Goal: Complete application form

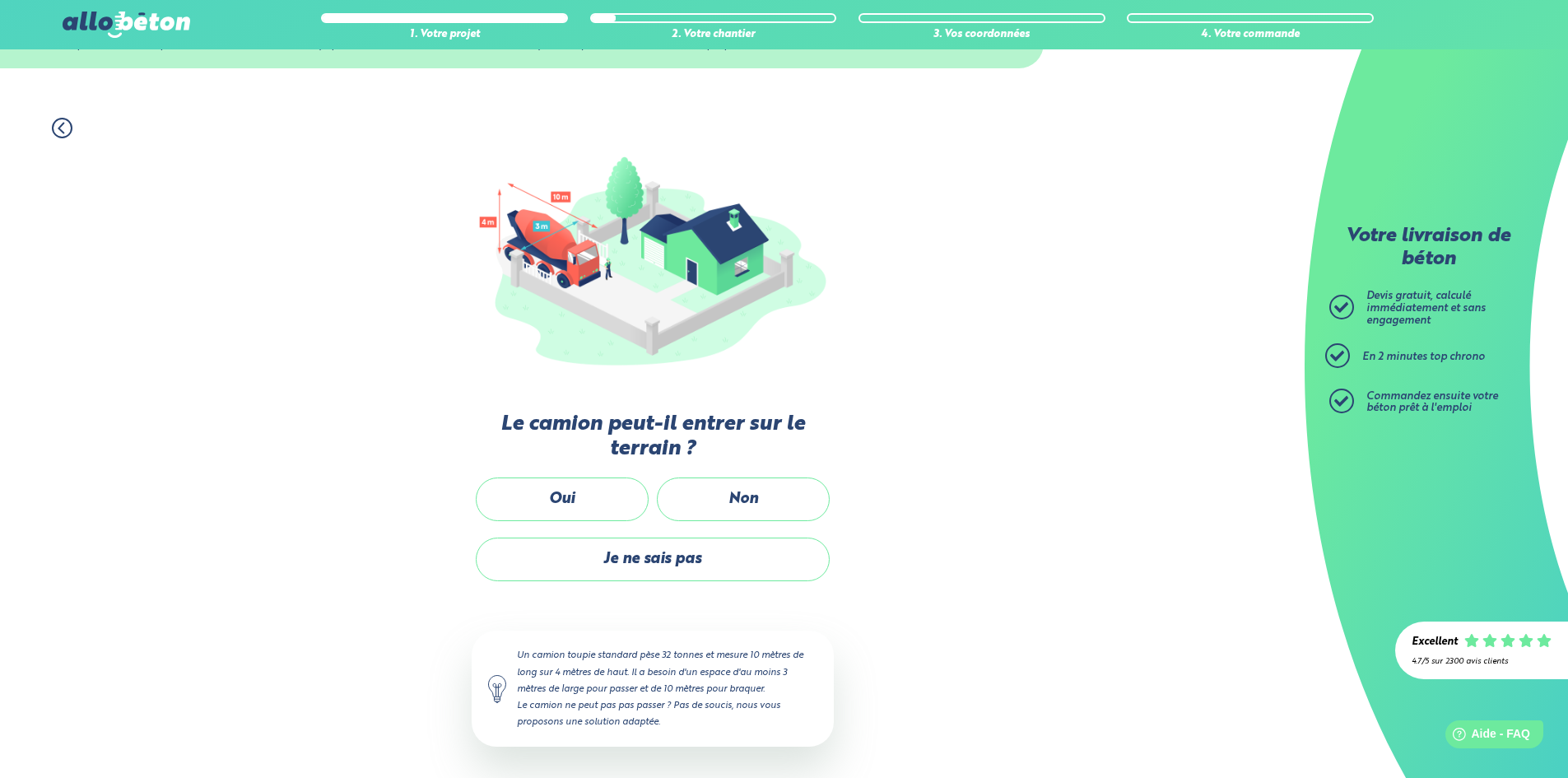
click at [743, 522] on div "Non" at bounding box center [743, 507] width 181 height 60
click at [740, 505] on label "Non" at bounding box center [743, 500] width 173 height 43
click at [0, 0] on input "Non" at bounding box center [0, 0] width 0 height 0
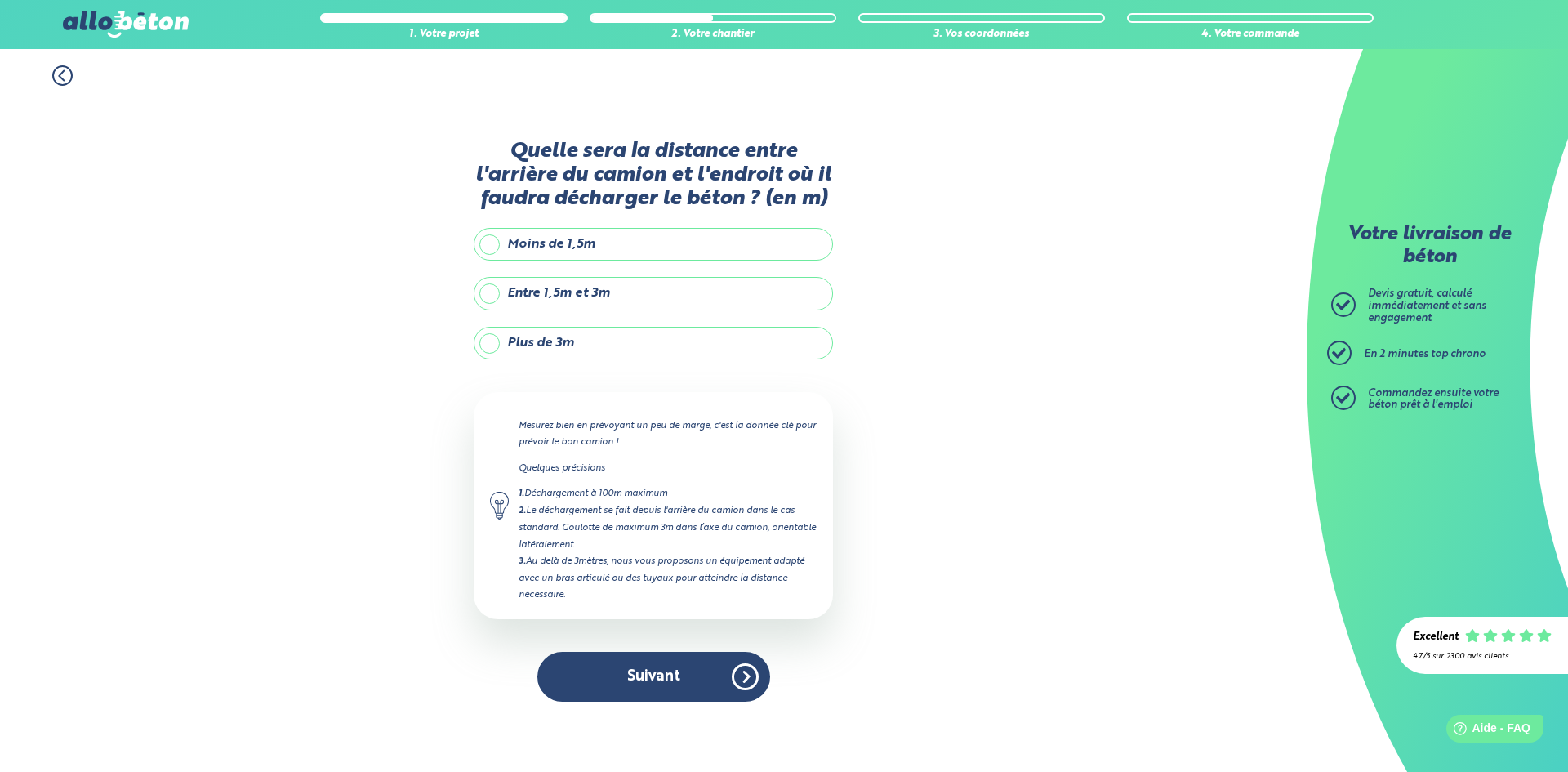
click at [529, 335] on label "Plus de 3m" at bounding box center [653, 342] width 359 height 32
click at [0, 0] on input "Plus de 3m" at bounding box center [0, 0] width 0 height 0
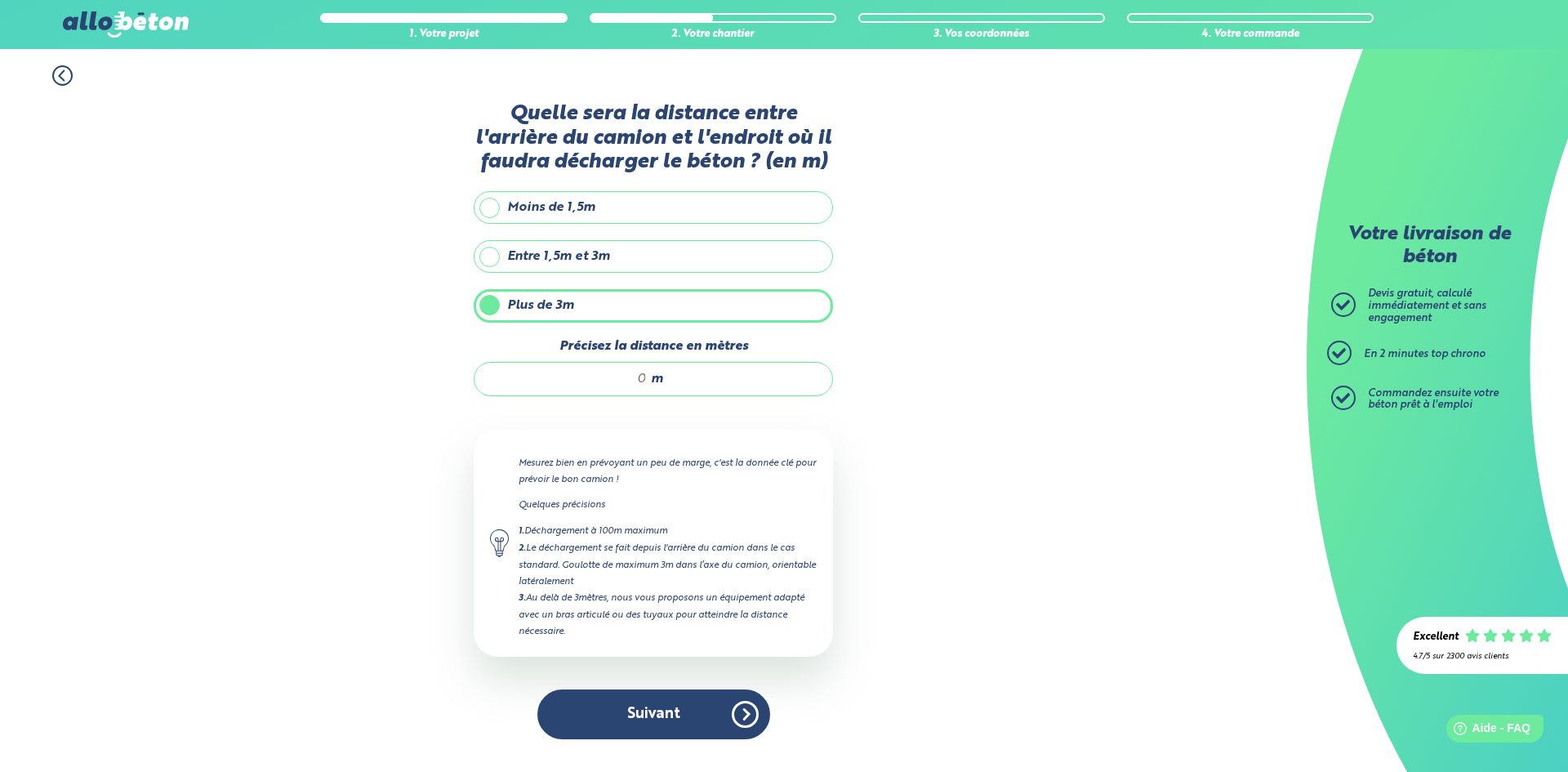
click at [581, 380] on input "Précisez la distance en mètres" at bounding box center [568, 378] width 156 height 17
type input "30"
click at [675, 712] on button "Suivant" at bounding box center [654, 714] width 233 height 50
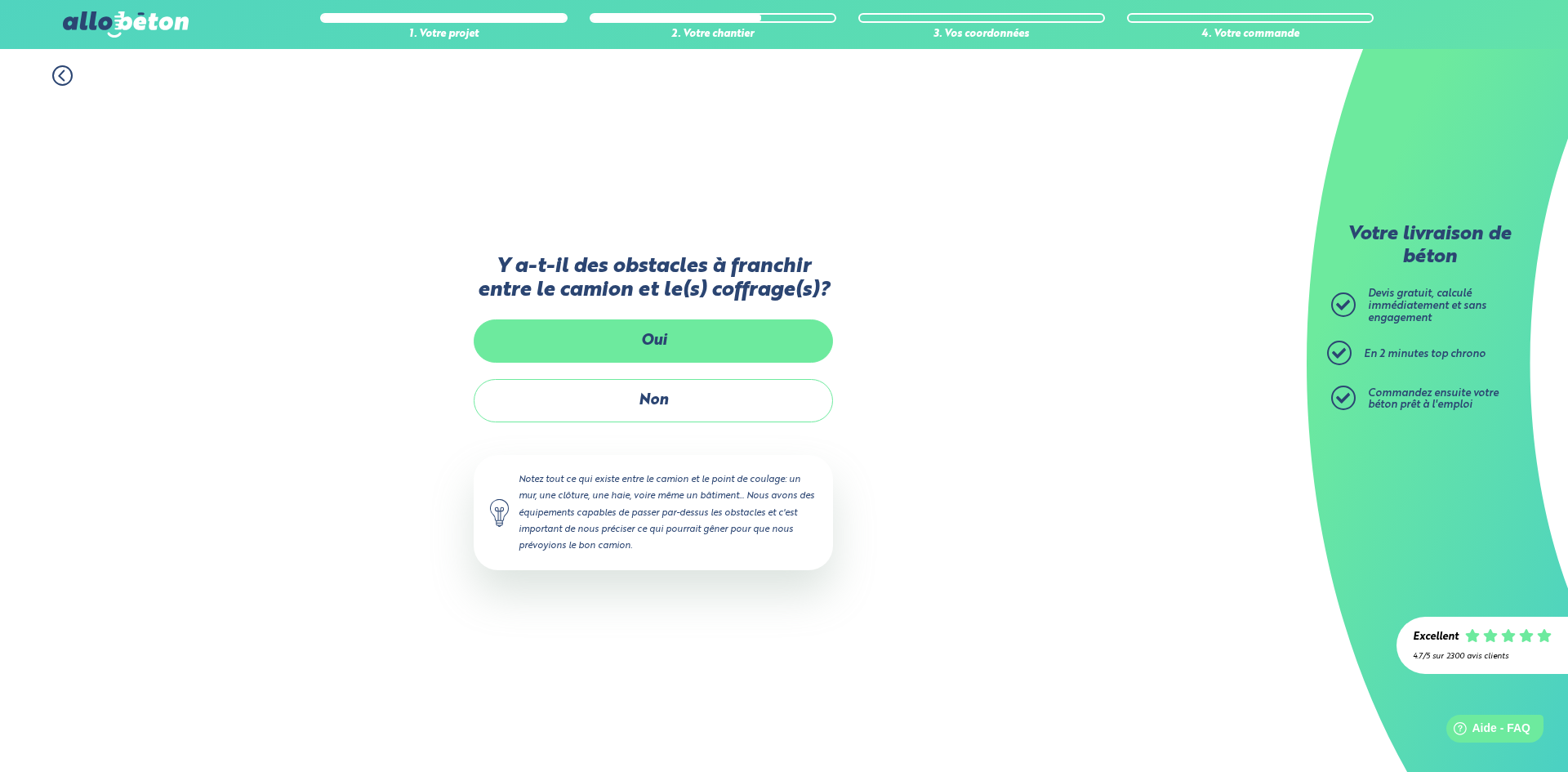
click at [686, 341] on label "Oui" at bounding box center [653, 341] width 359 height 43
click at [0, 0] on input "Oui" at bounding box center [0, 0] width 0 height 0
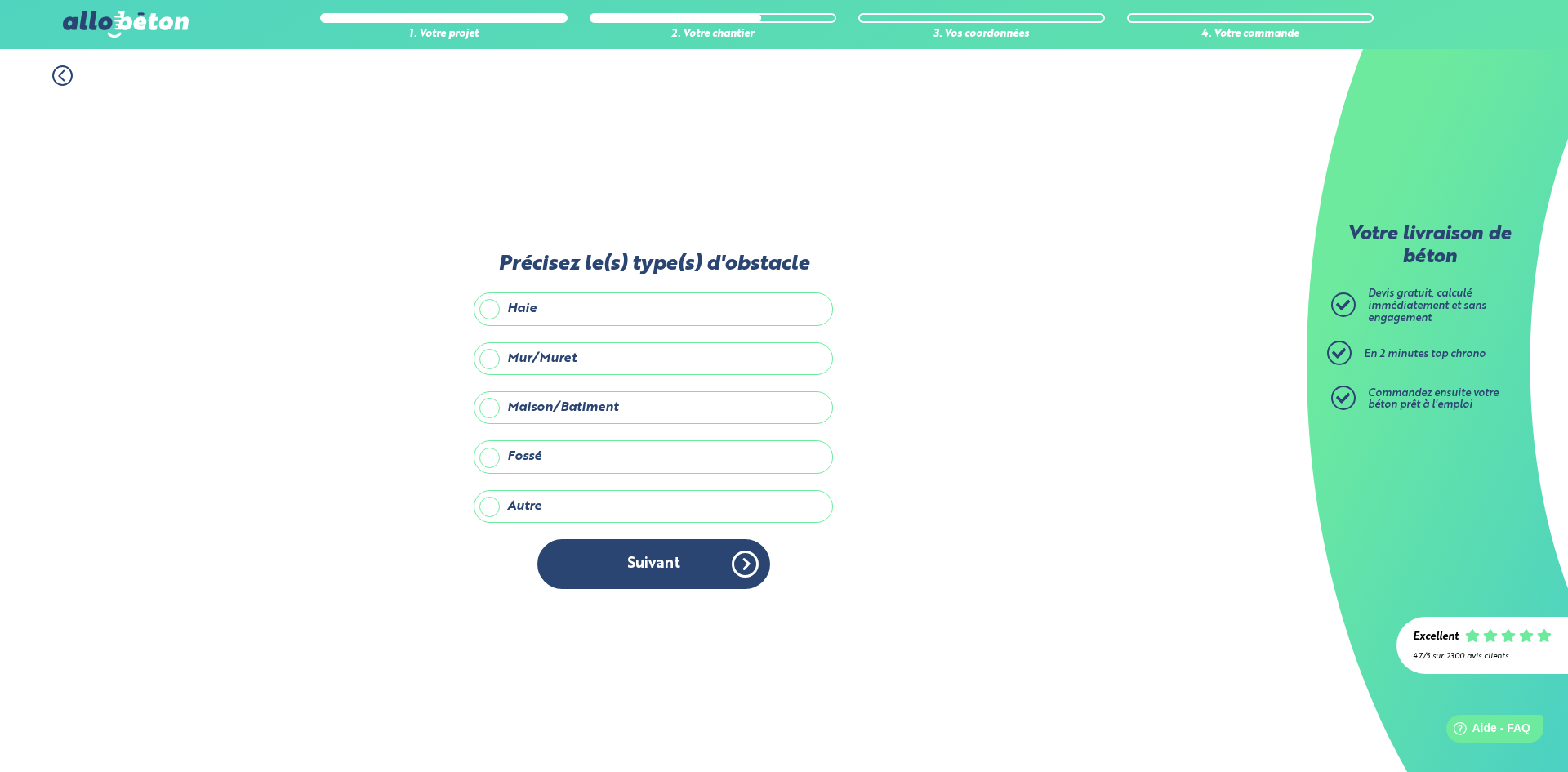
click at [506, 310] on label "Haie" at bounding box center [653, 308] width 359 height 32
click at [0, 0] on input "Haie" at bounding box center [0, 0] width 0 height 0
click at [512, 459] on label "Fossé" at bounding box center [653, 456] width 359 height 32
click at [0, 0] on input "Fossé" at bounding box center [0, 0] width 0 height 0
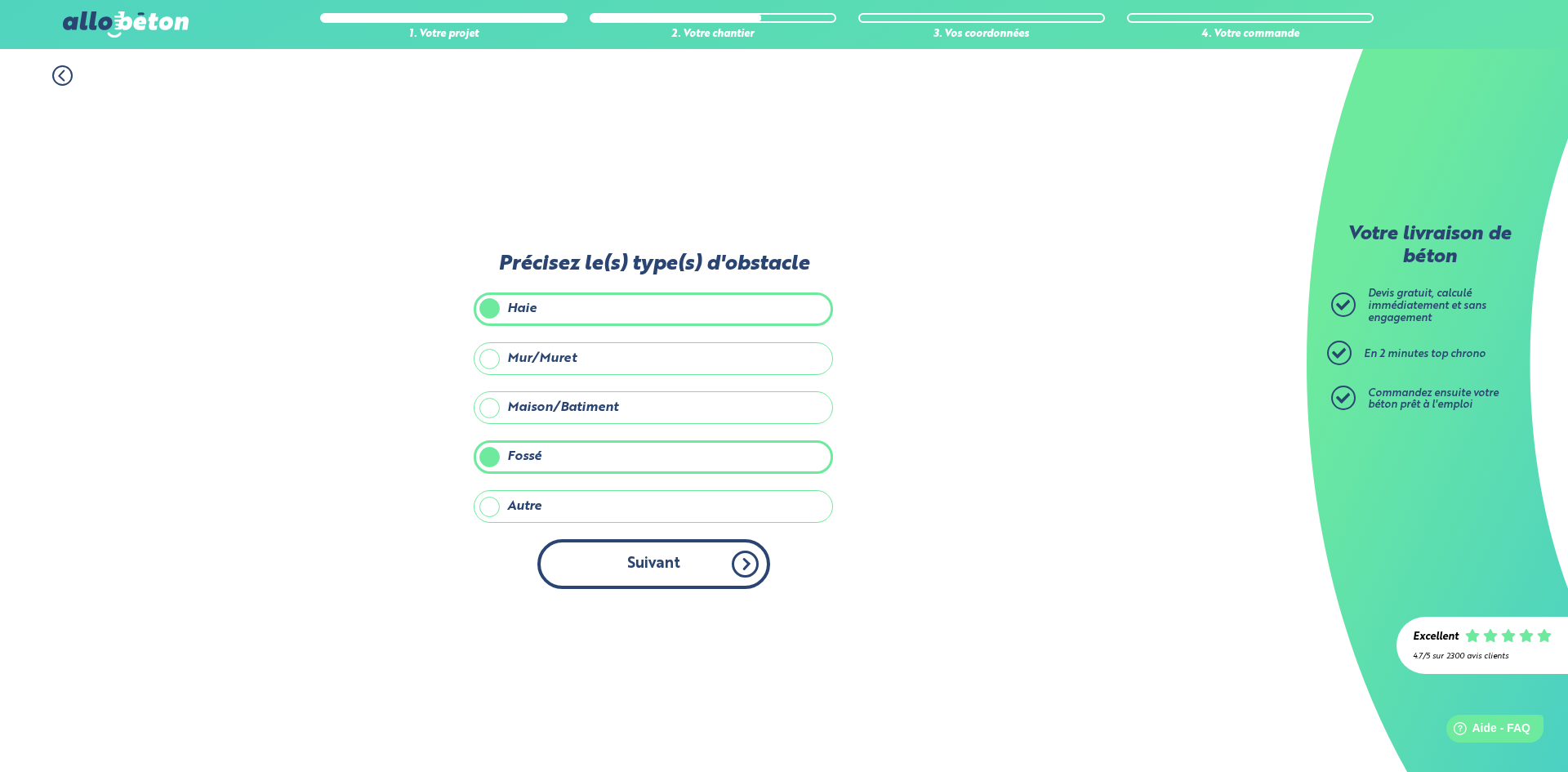
click at [631, 569] on button "Suivant" at bounding box center [654, 563] width 233 height 50
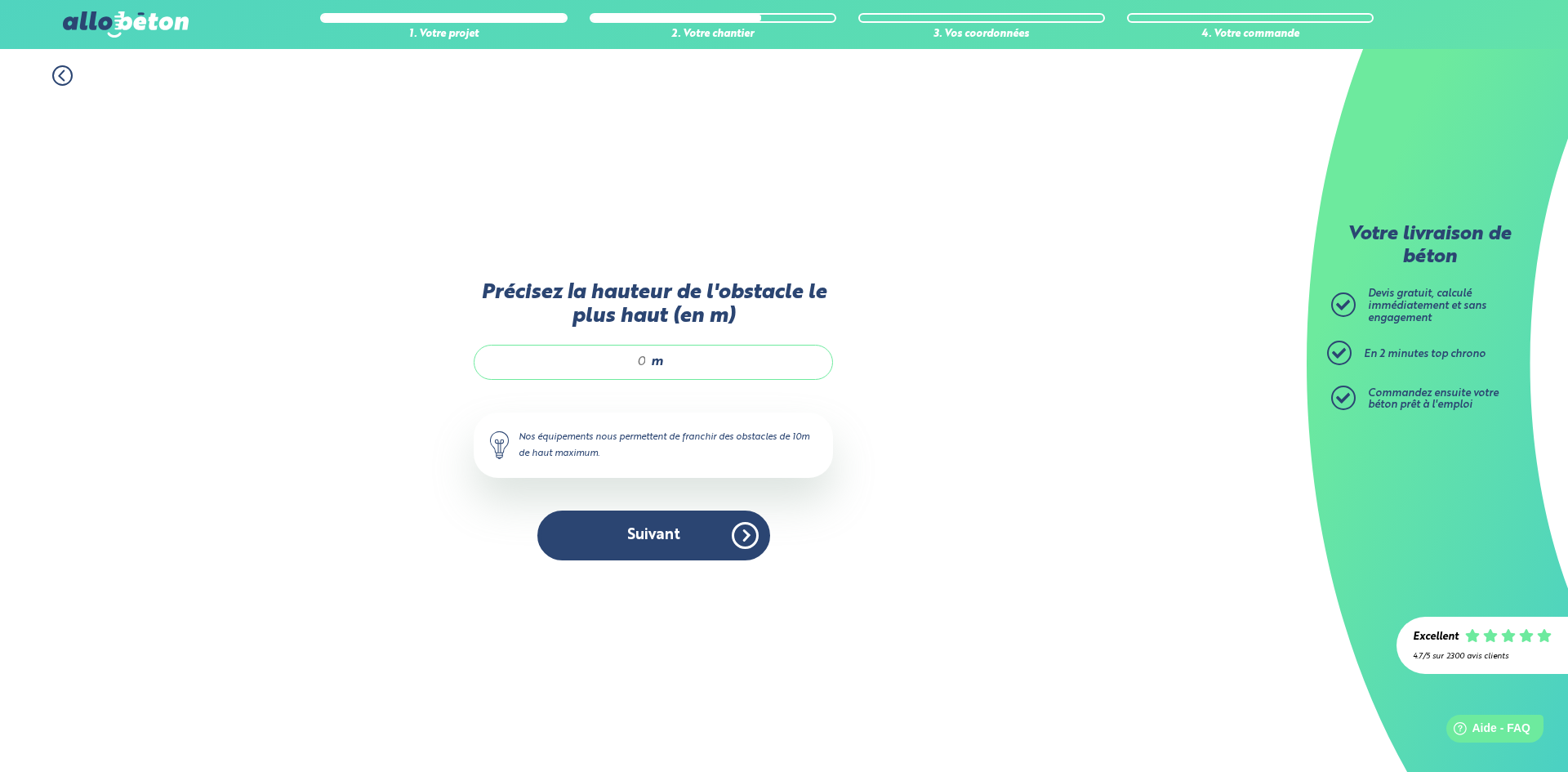
click at [642, 367] on input "Précisez la hauteur de l'obstacle le plus haut (en m)" at bounding box center [568, 362] width 156 height 17
type input "2"
click at [637, 536] on button "Suivant" at bounding box center [654, 535] width 233 height 50
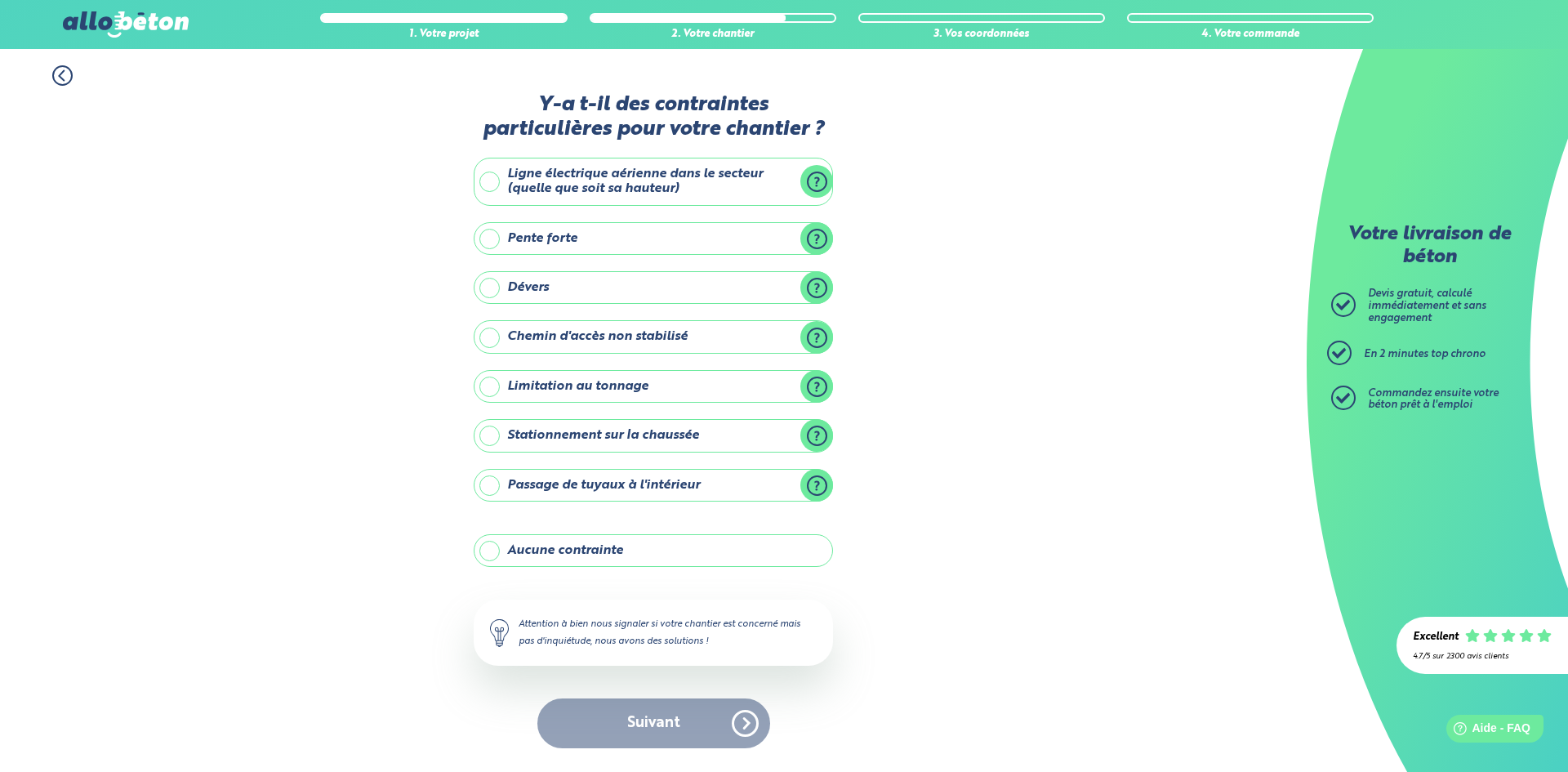
click at [543, 432] on label "Stationnement sur la chaussée" at bounding box center [653, 435] width 359 height 32
click at [0, 0] on input "Stationnement sur la chaussée" at bounding box center [0, 0] width 0 height 0
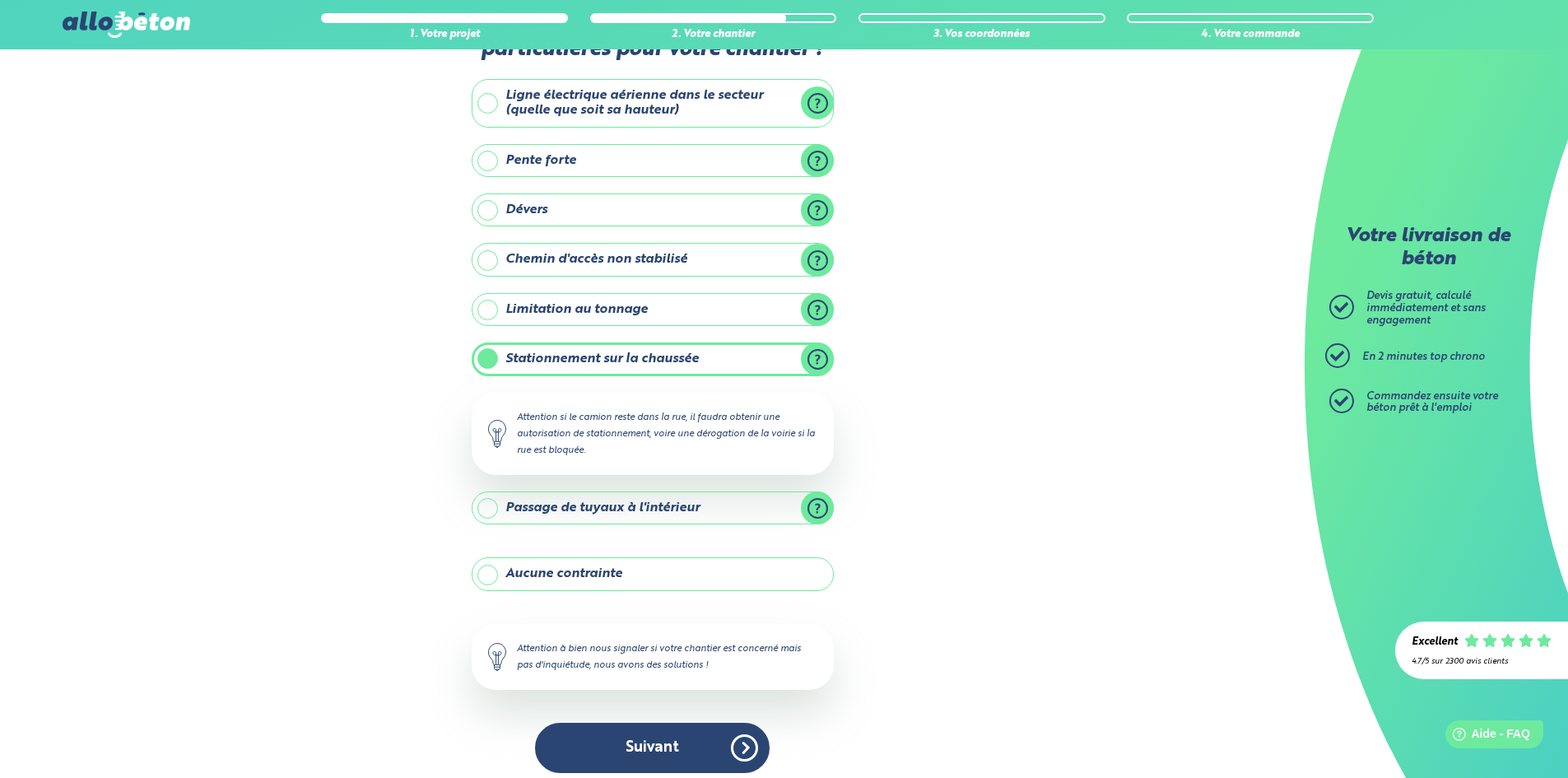
scroll to position [84, 0]
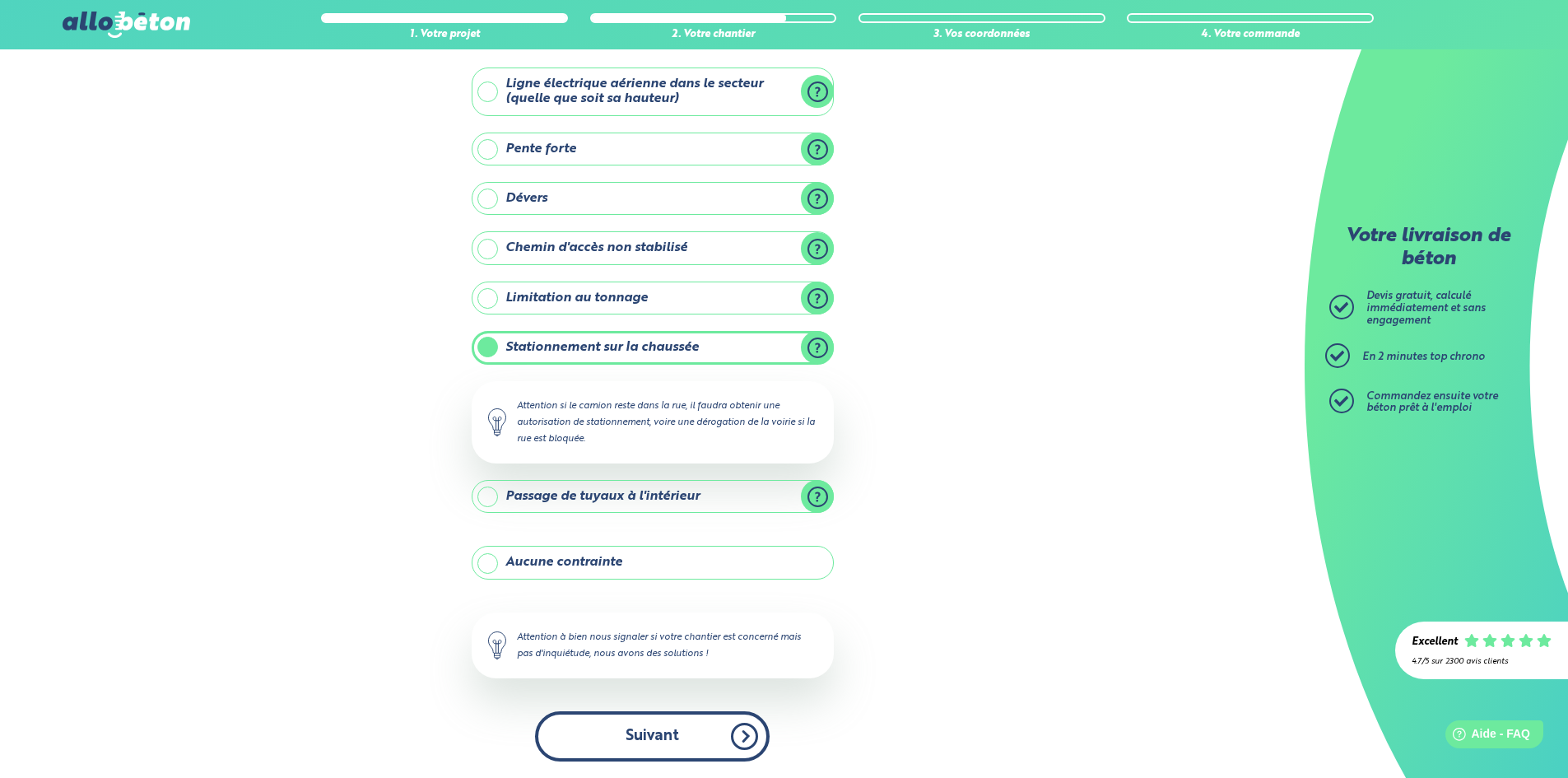
click at [664, 733] on button "Suivant" at bounding box center [653, 736] width 235 height 50
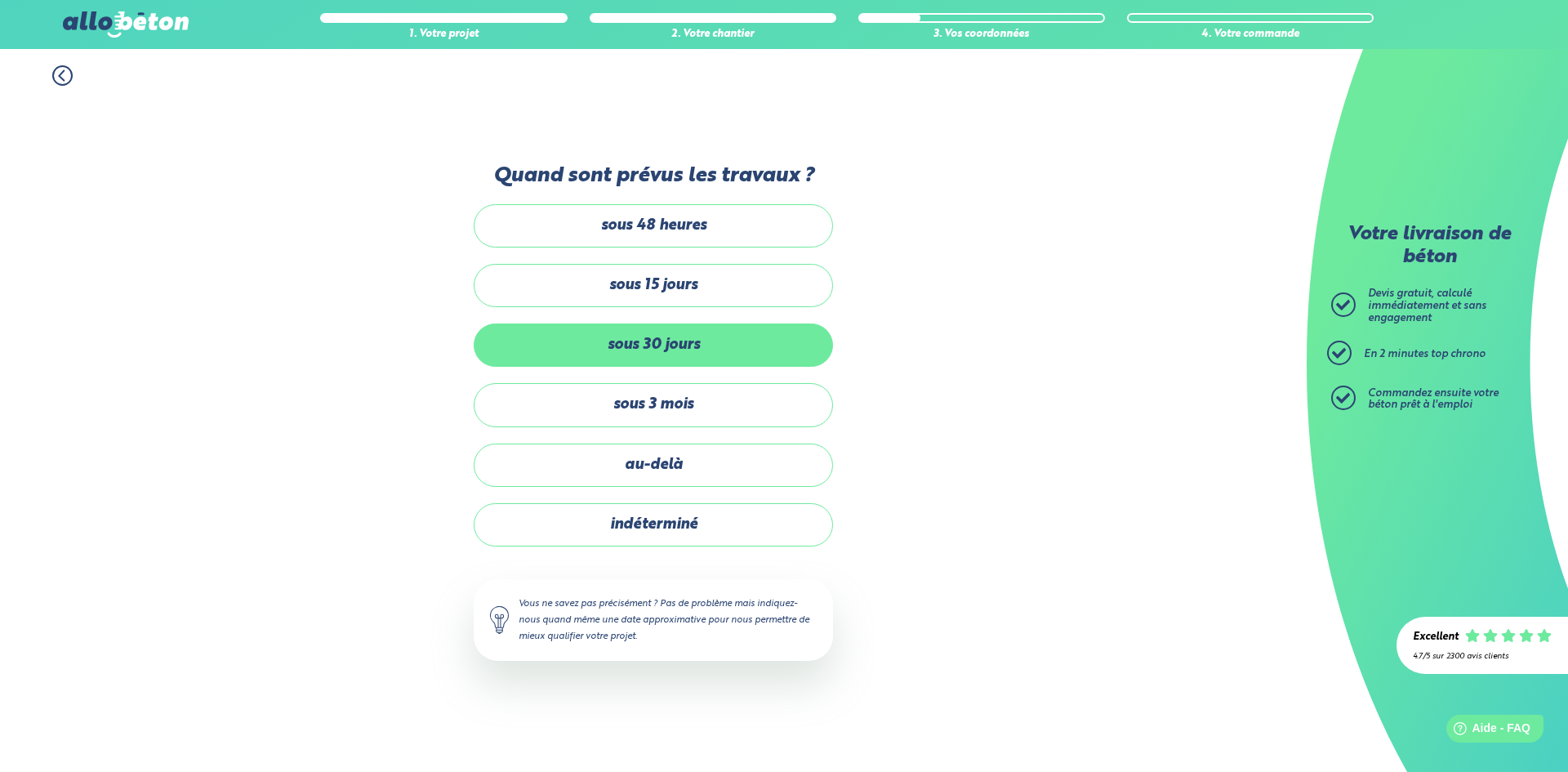
click at [683, 346] on label "sous 30 jours" at bounding box center [653, 345] width 359 height 43
click at [0, 0] on input "sous 30 jours" at bounding box center [0, 0] width 0 height 0
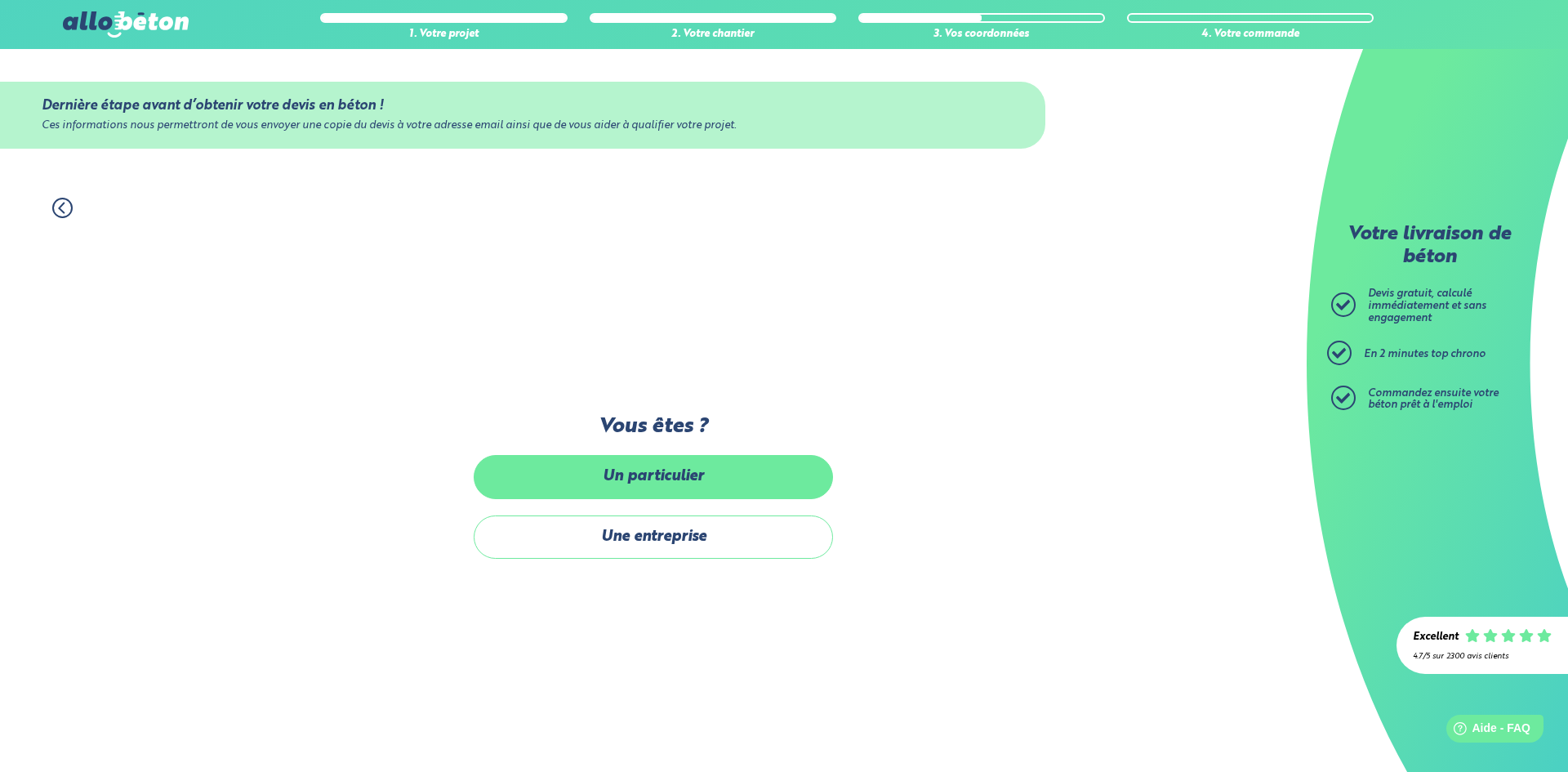
click at [632, 482] on label "Un particulier" at bounding box center [653, 476] width 359 height 43
click at [0, 0] on input "Un particulier" at bounding box center [0, 0] width 0 height 0
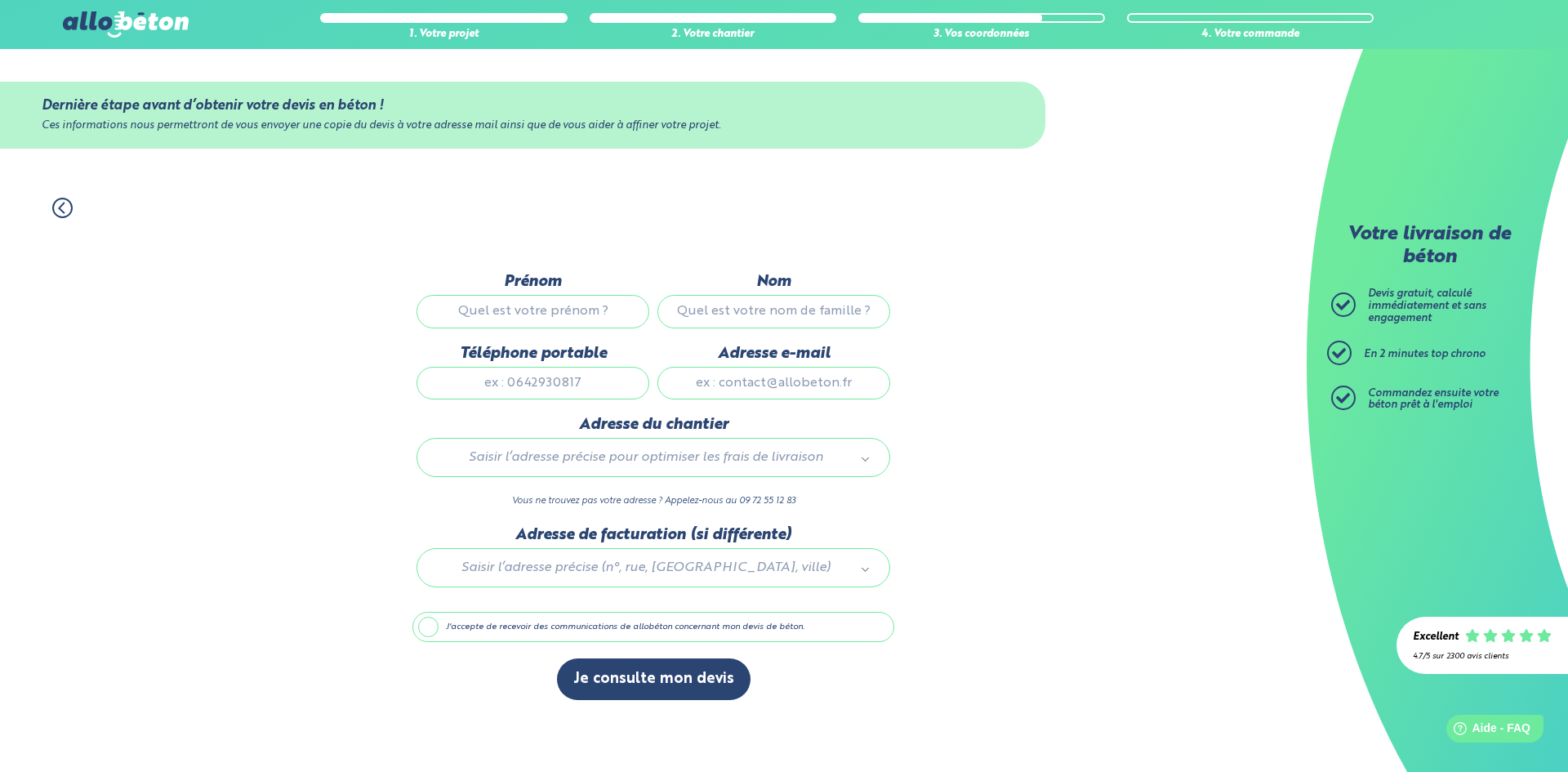
click at [587, 311] on input "Prénom" at bounding box center [533, 311] width 233 height 32
type input "[PERSON_NAME]"
type input "Montergous"
type input "0628831878"
type input "[PERSON_NAME][EMAIL_ADDRESS][DOMAIN_NAME]"
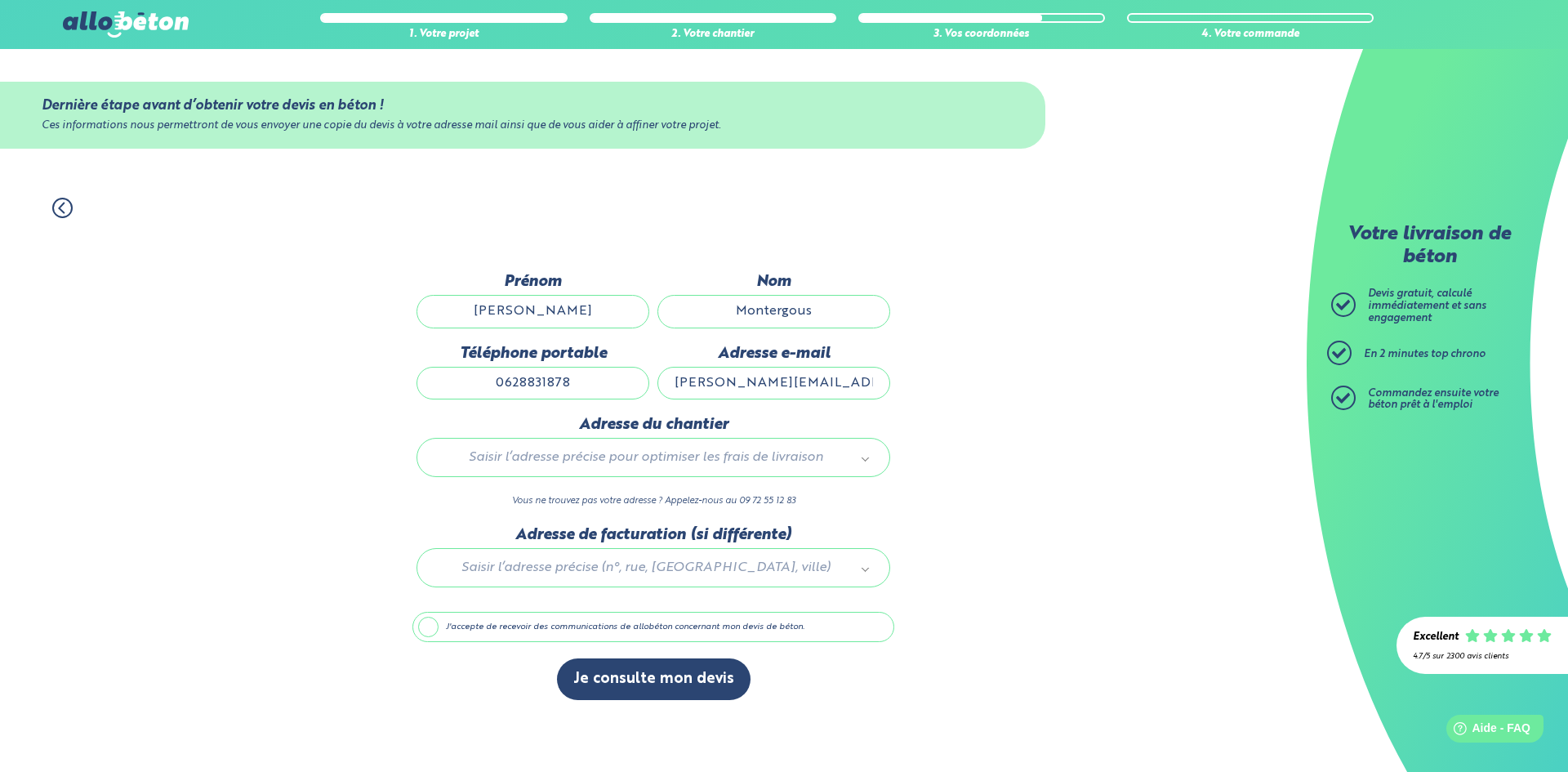
type input "[STREET_ADDRESS]"
click at [444, 631] on label "J'accepte de recevoir des communications de allobéton concernant mon devis de b…" at bounding box center [653, 627] width 482 height 31
click at [0, 0] on input "J'accepte de recevoir des communications de allobéton concernant mon devis de b…" at bounding box center [0, 0] width 0 height 0
drag, startPoint x: 812, startPoint y: 384, endPoint x: 865, endPoint y: 382, distance: 53.0
click at [865, 382] on input "[PERSON_NAME][EMAIL_ADDRESS][DOMAIN_NAME]" at bounding box center [774, 382] width 233 height 32
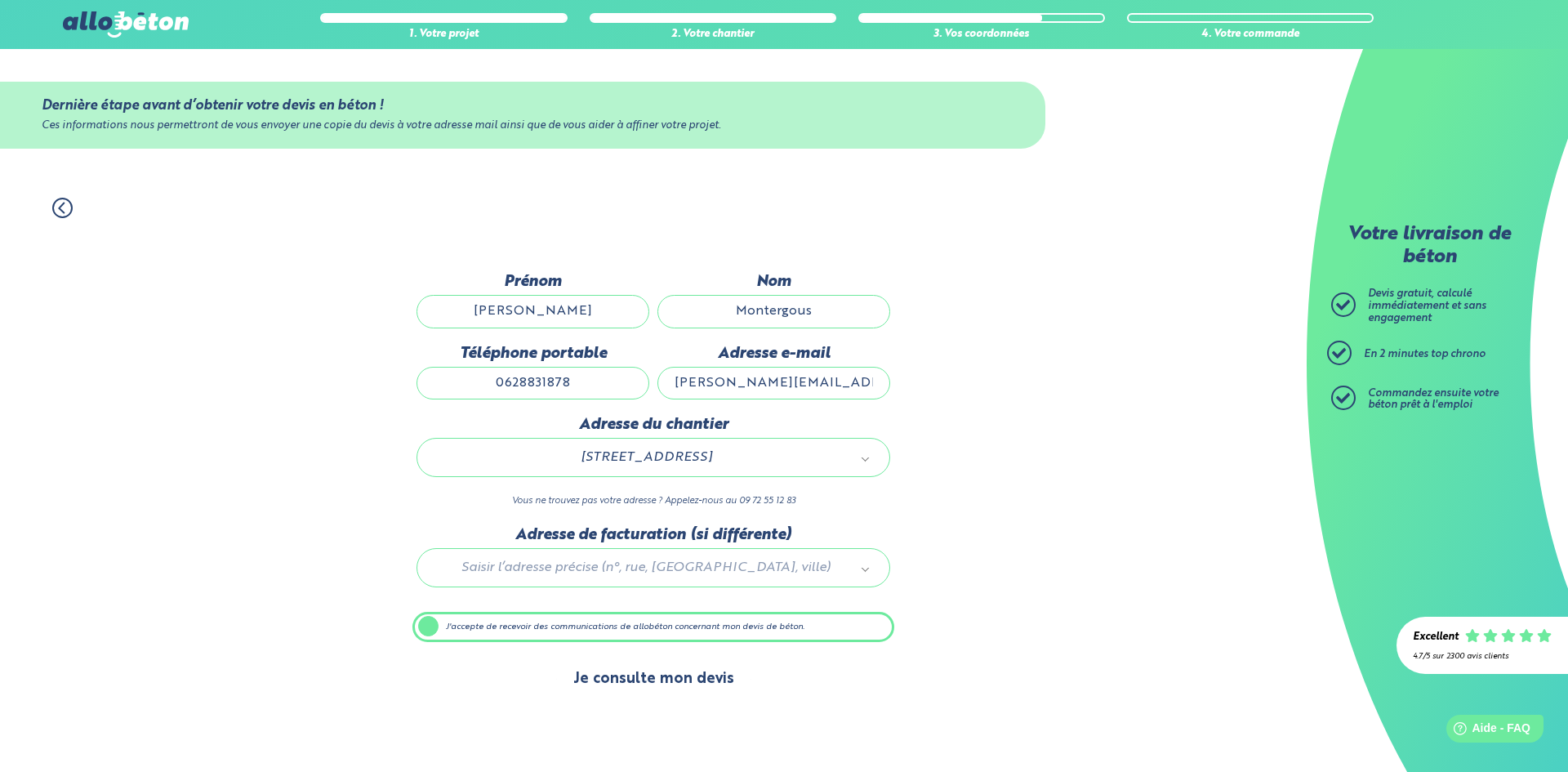
type input "[PERSON_NAME][EMAIL_ADDRESS][DOMAIN_NAME]"
click at [650, 685] on button "Je consulte mon devis" at bounding box center [654, 679] width 194 height 42
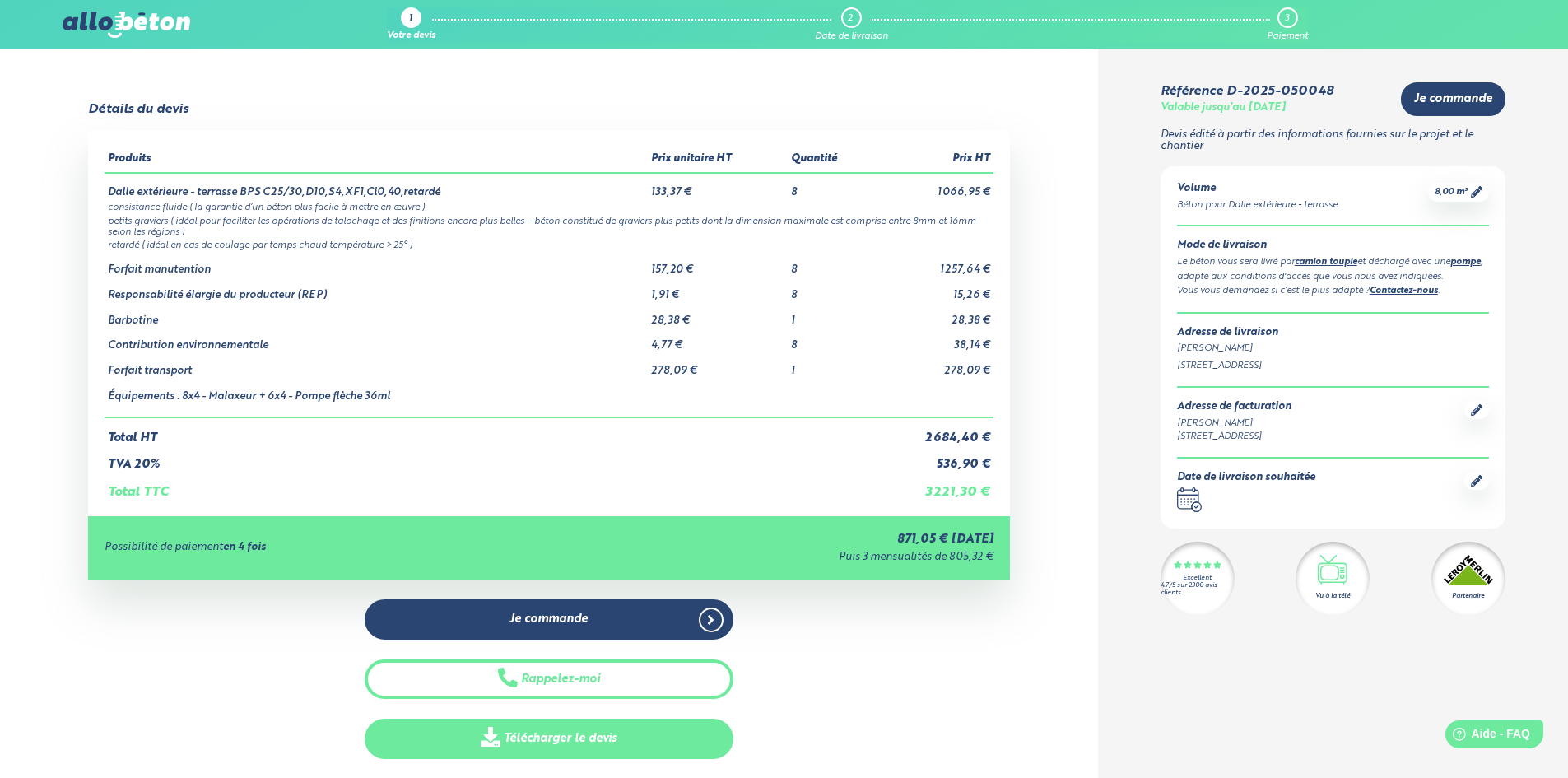
click at [576, 742] on link "Télécharger le devis" at bounding box center [548, 739] width 368 height 40
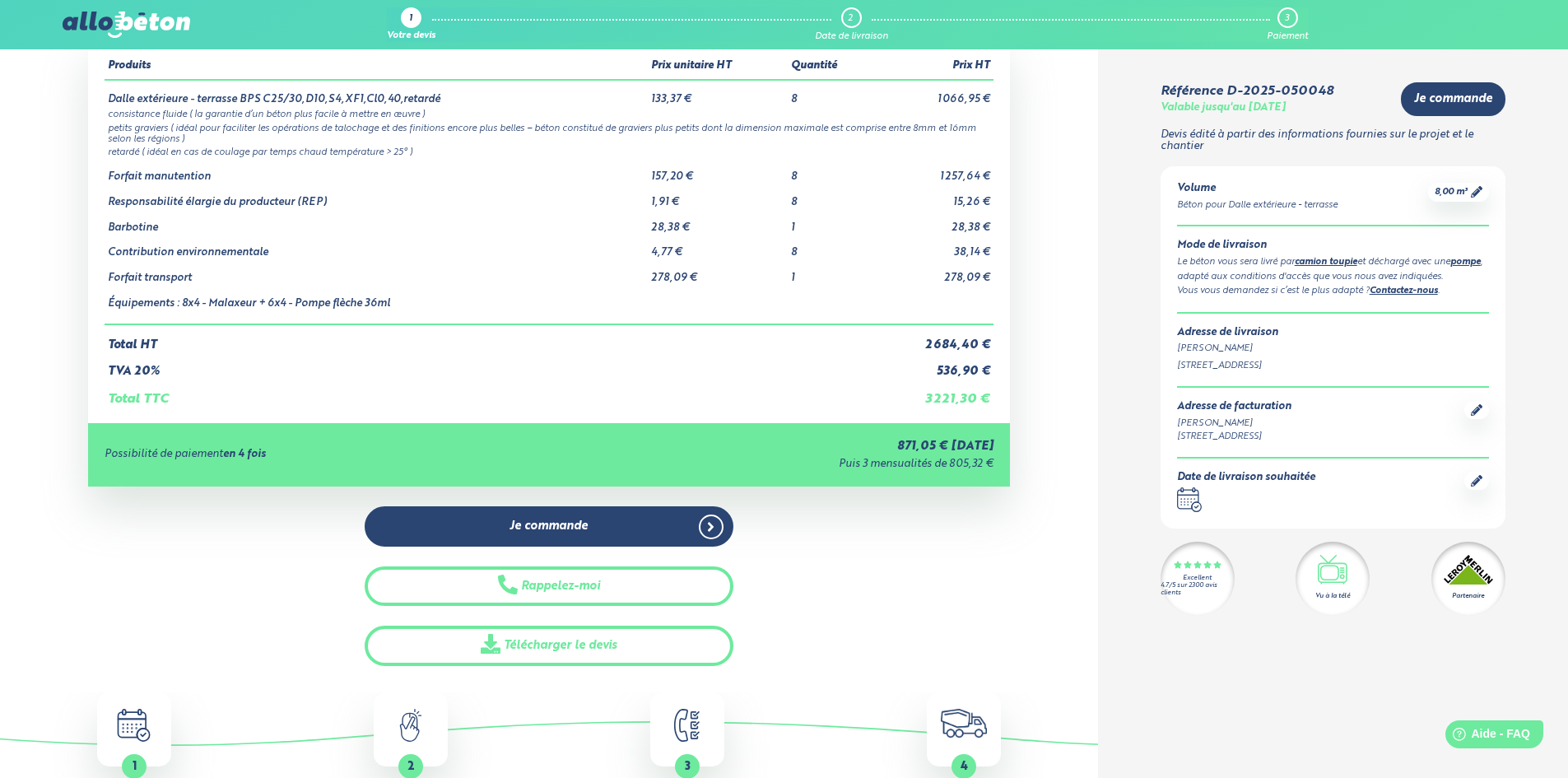
scroll to position [247, 0]
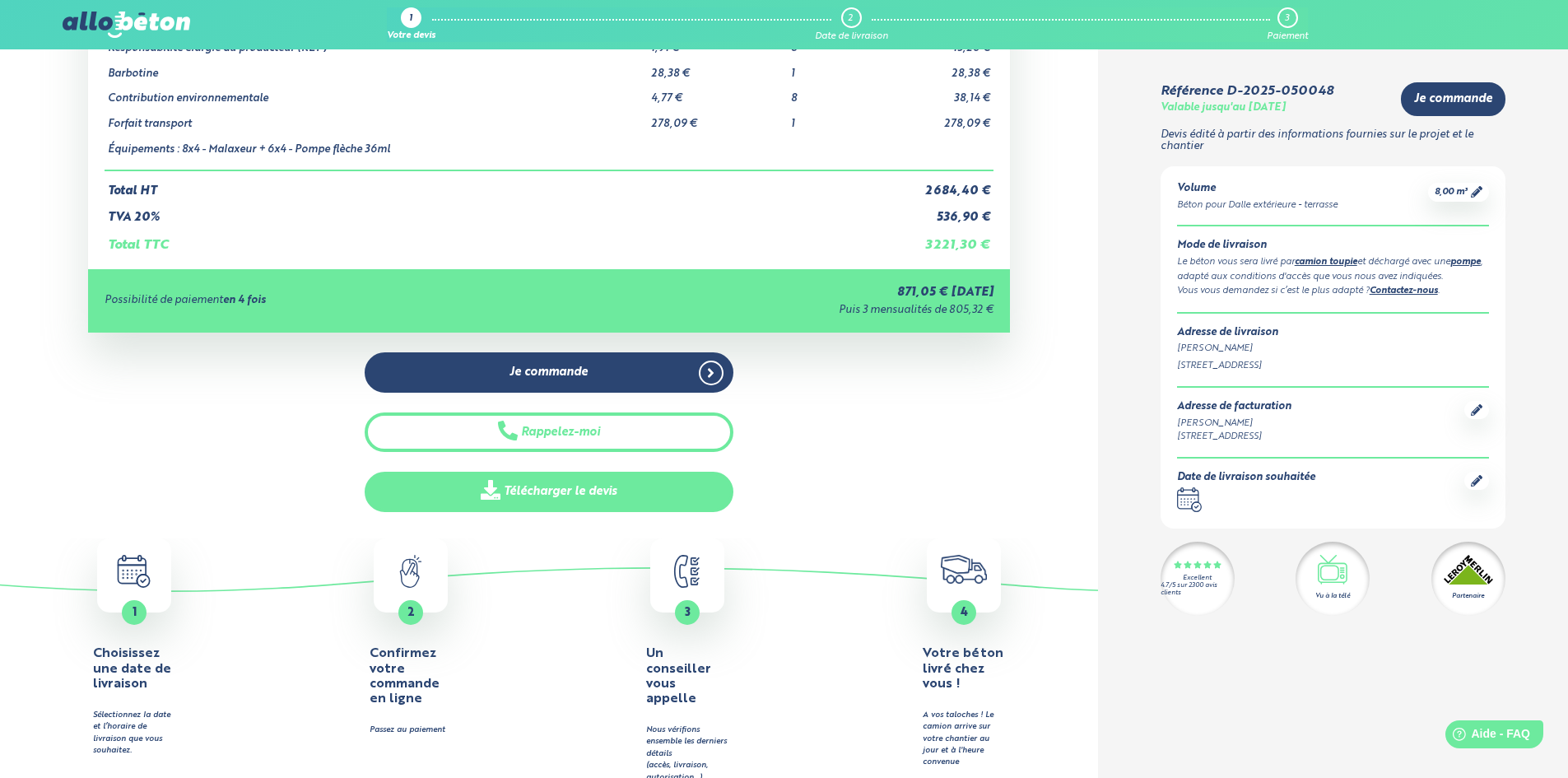
click at [611, 493] on link "Télécharger le devis" at bounding box center [548, 492] width 368 height 40
